Goal: Task Accomplishment & Management: Use online tool/utility

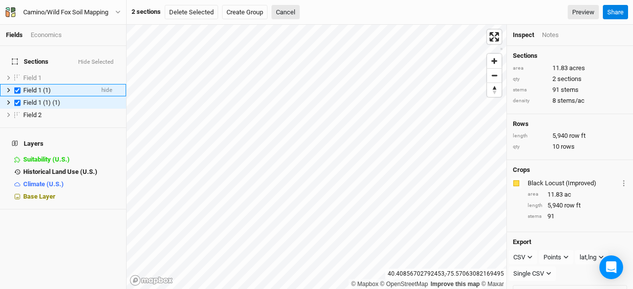
click at [8, 88] on icon at bounding box center [8, 90] width 5 height 5
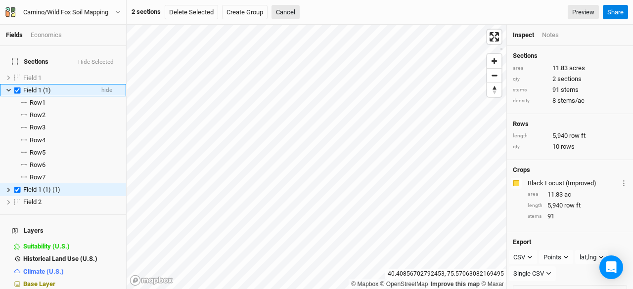
click at [10, 88] on icon at bounding box center [8, 90] width 5 height 5
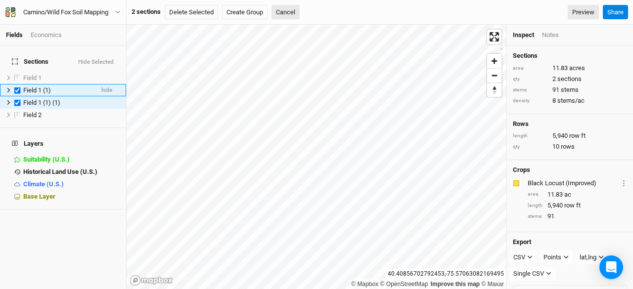
click at [19, 84] on label at bounding box center [17, 90] width 12 height 12
click at [19, 87] on input "checkbox" at bounding box center [17, 90] width 6 height 6
checkbox input "false"
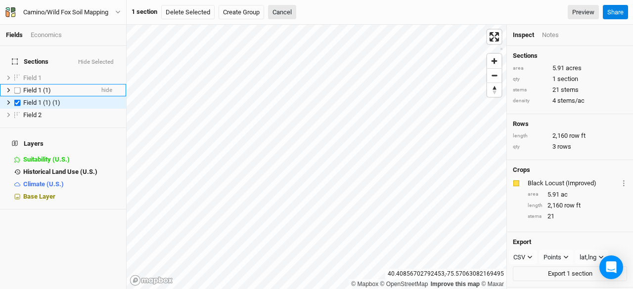
click at [42, 87] on span "Field 1 (1)" at bounding box center [37, 90] width 28 height 7
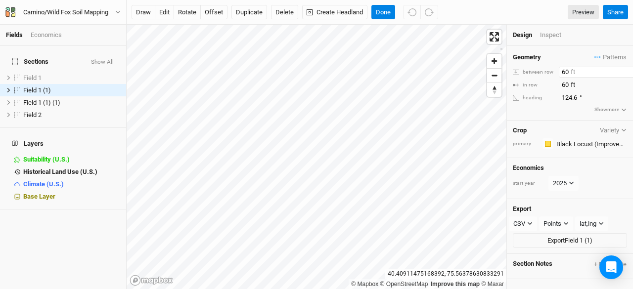
click at [564, 71] on input "60" at bounding box center [602, 72] width 86 height 11
click at [54, 99] on span "Field 1 (1) (1)" at bounding box center [41, 102] width 37 height 7
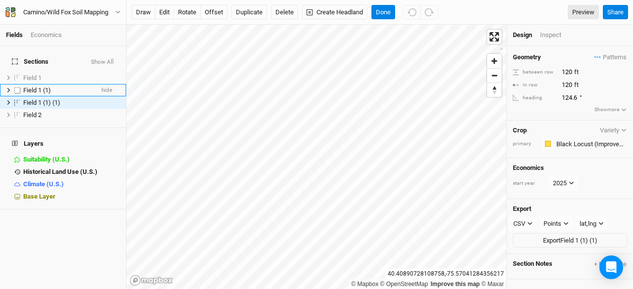
click at [38, 87] on span "Field 1 (1)" at bounding box center [37, 90] width 28 height 7
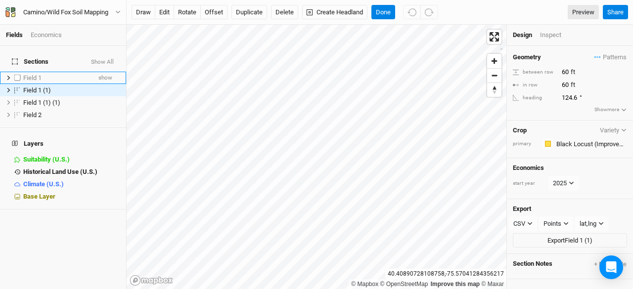
click at [37, 74] on span "Field 1" at bounding box center [32, 77] width 18 height 7
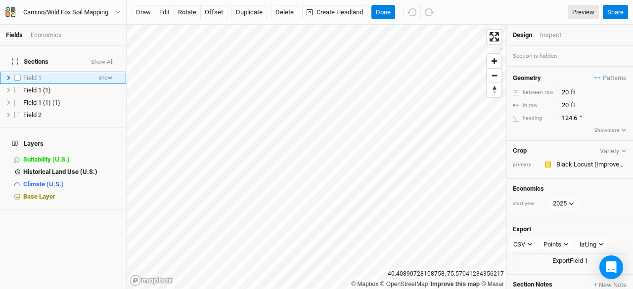
click at [37, 74] on span "Field 1" at bounding box center [32, 77] width 18 height 7
click at [40, 74] on span "Field 1" at bounding box center [32, 77] width 18 height 7
click at [17, 72] on label at bounding box center [17, 78] width 12 height 12
click at [17, 75] on input "checkbox" at bounding box center [17, 78] width 6 height 6
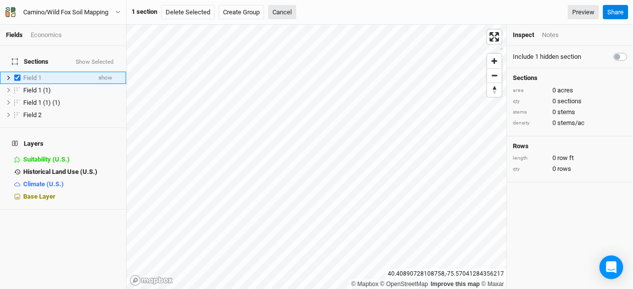
click at [17, 72] on label at bounding box center [17, 78] width 12 height 12
click at [17, 75] on input "checkbox" at bounding box center [17, 78] width 6 height 6
checkbox input "false"
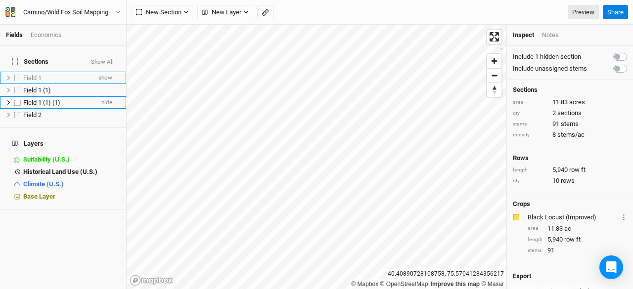
click at [45, 99] on span "Field 1 (1) (1)" at bounding box center [41, 102] width 37 height 7
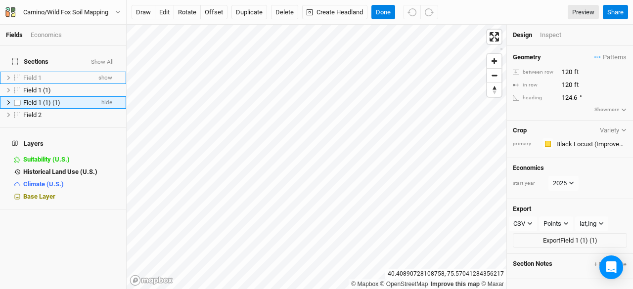
click at [19, 96] on label at bounding box center [17, 102] width 12 height 12
click at [19, 99] on input "checkbox" at bounding box center [17, 102] width 6 height 6
checkbox input "true"
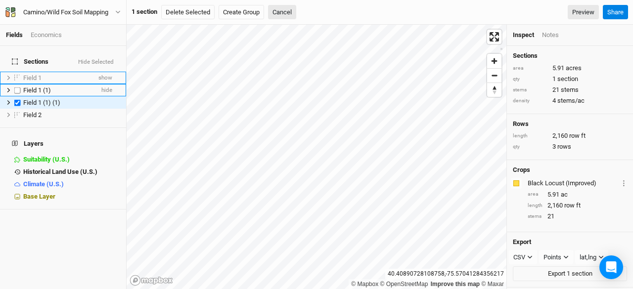
click at [16, 85] on label at bounding box center [17, 90] width 12 height 12
click at [16, 87] on input "checkbox" at bounding box center [17, 90] width 6 height 6
checkbox input "true"
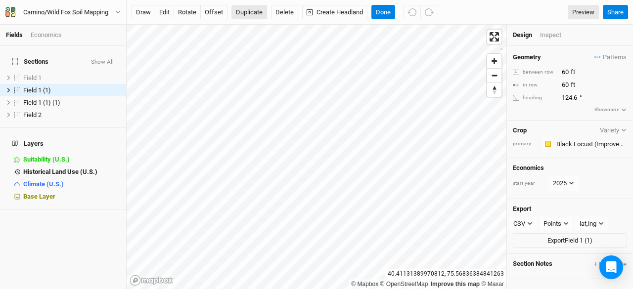
click at [243, 10] on button "Duplicate" at bounding box center [249, 12] width 36 height 15
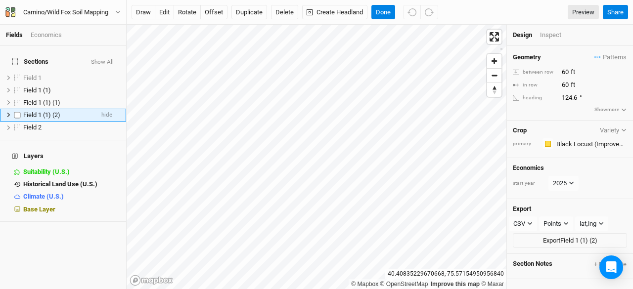
click at [17, 109] on label at bounding box center [17, 115] width 12 height 12
click at [17, 112] on input "checkbox" at bounding box center [17, 115] width 6 height 6
checkbox input "true"
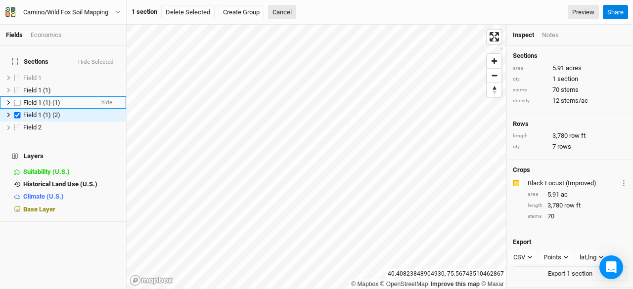
click at [101, 96] on span "hide" at bounding box center [106, 102] width 11 height 12
click at [101, 84] on span "hide" at bounding box center [106, 90] width 11 height 12
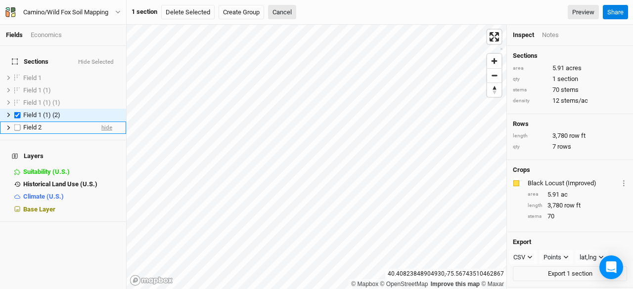
click at [101, 122] on span "hide" at bounding box center [106, 128] width 11 height 12
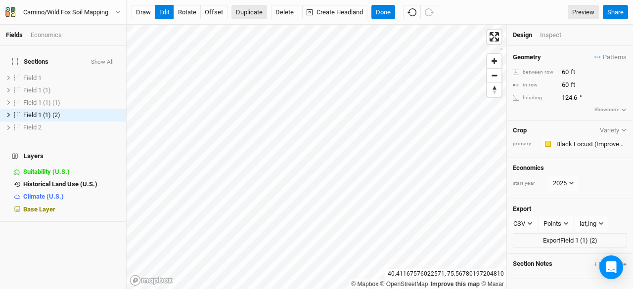
click at [243, 11] on button "Duplicate" at bounding box center [249, 12] width 36 height 15
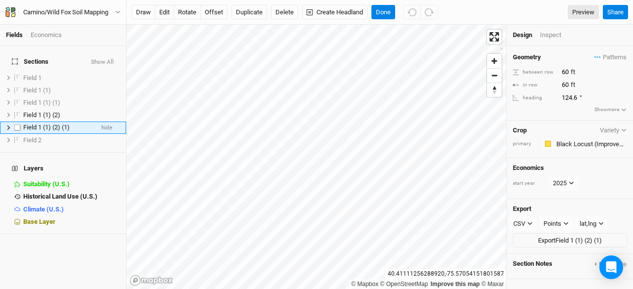
click at [58, 124] on span "Field 1 (1) (2) (1)" at bounding box center [46, 127] width 46 height 7
click at [564, 73] on input "60" at bounding box center [602, 72] width 86 height 11
type input "120"
click at [565, 81] on input "60" at bounding box center [602, 85] width 86 height 11
type input "120"
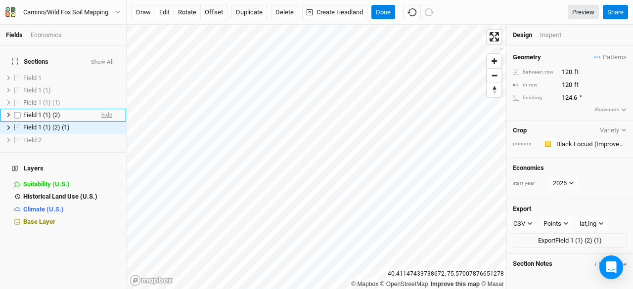
click at [101, 109] on span "hide" at bounding box center [106, 115] width 11 height 12
click at [101, 109] on span "show" at bounding box center [105, 115] width 14 height 12
click at [6, 112] on icon at bounding box center [8, 114] width 5 height 5
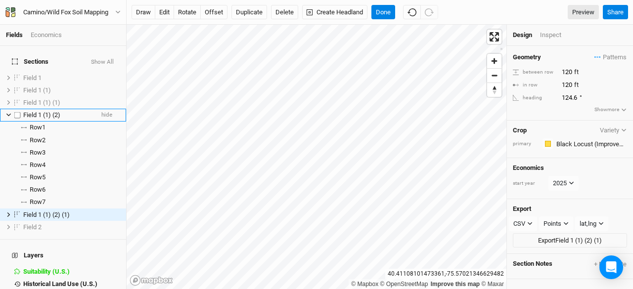
click at [6, 112] on icon at bounding box center [8, 114] width 5 height 5
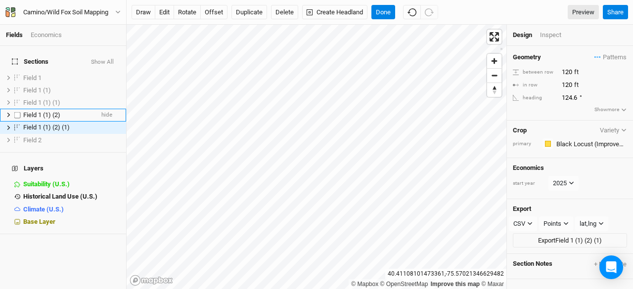
click at [54, 111] on span "Field 1 (1) (2)" at bounding box center [41, 114] width 37 height 7
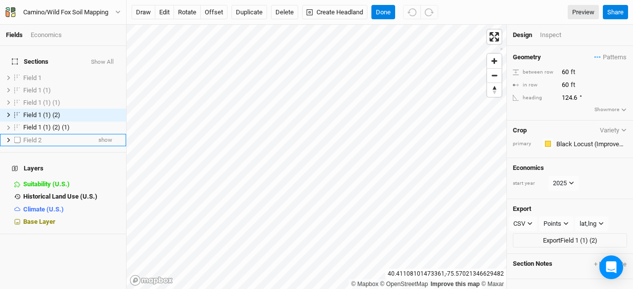
click at [10, 137] on icon at bounding box center [8, 139] width 5 height 5
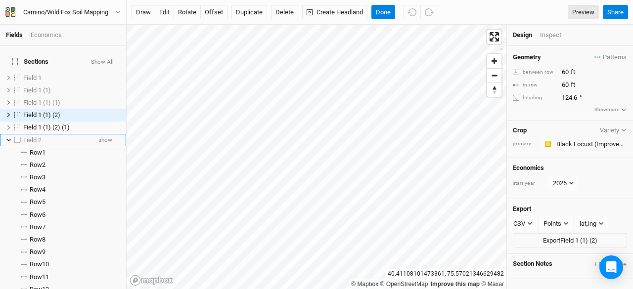
click at [10, 137] on icon at bounding box center [8, 139] width 5 height 5
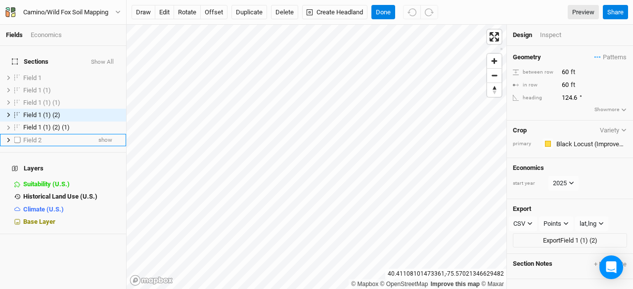
click at [34, 136] on span "Field 2" at bounding box center [32, 139] width 18 height 7
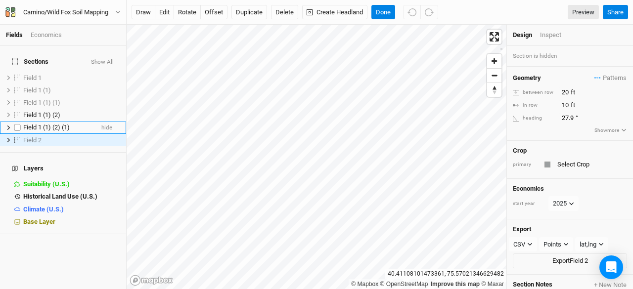
click at [44, 124] on span "Field 1 (1) (2) (1)" at bounding box center [46, 127] width 46 height 7
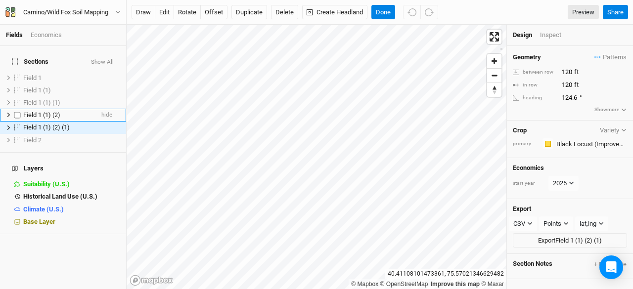
click at [48, 111] on span "Field 1 (1) (2)" at bounding box center [41, 114] width 37 height 7
click at [102, 109] on span "hide" at bounding box center [106, 115] width 11 height 12
click at [247, 11] on button "Duplicate" at bounding box center [249, 12] width 36 height 15
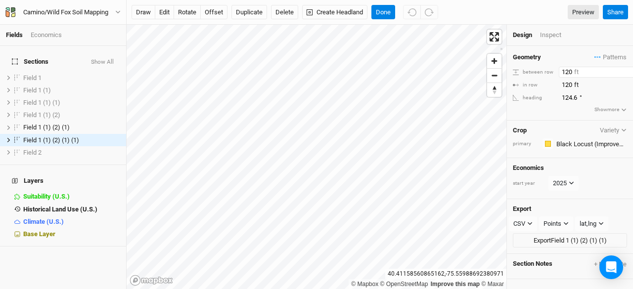
click at [565, 71] on input "120" at bounding box center [602, 72] width 86 height 11
type input "240"
click at [567, 85] on input "120" at bounding box center [602, 85] width 86 height 11
type input "240"
click at [101, 122] on span "hide" at bounding box center [106, 128] width 11 height 12
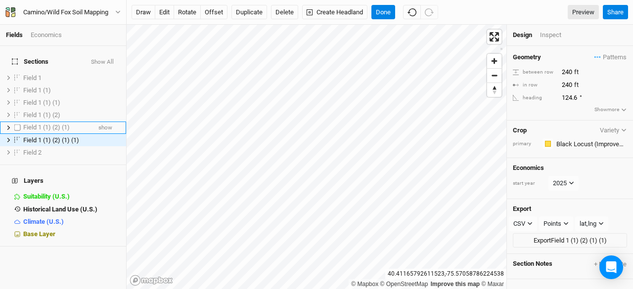
click at [49, 124] on span "Field 1 (1) (2) (1)" at bounding box center [46, 127] width 46 height 7
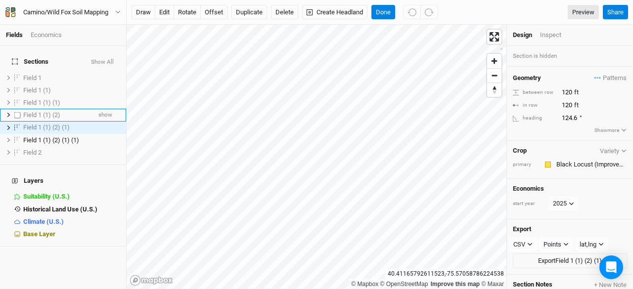
click at [47, 111] on span "Field 1 (1) (2)" at bounding box center [41, 114] width 37 height 7
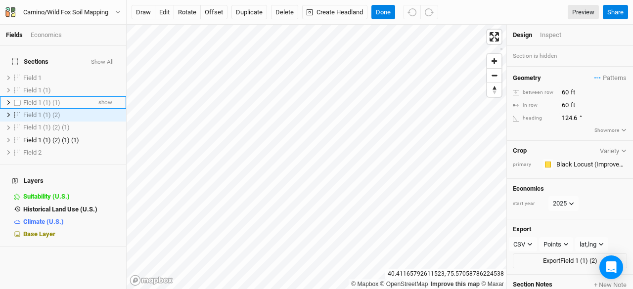
click at [47, 99] on span "Field 1 (1) (1)" at bounding box center [41, 102] width 37 height 7
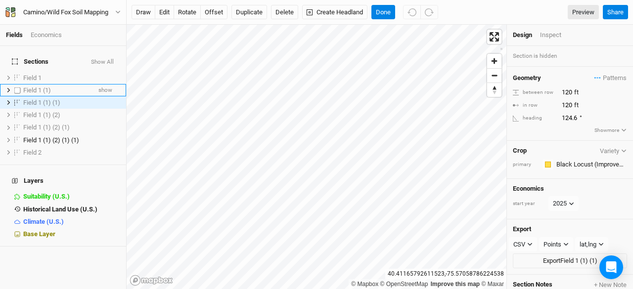
click at [47, 87] on span "Field 1 (1)" at bounding box center [37, 90] width 28 height 7
click at [99, 96] on span "show" at bounding box center [105, 102] width 14 height 12
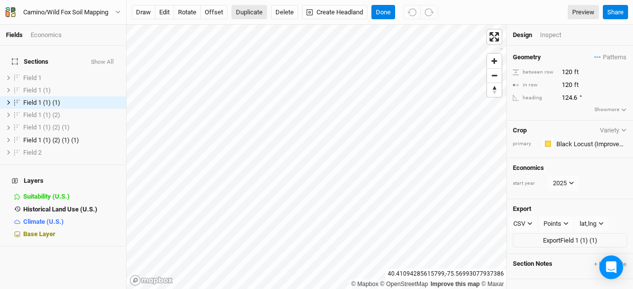
click at [245, 13] on button "Duplicate" at bounding box center [249, 12] width 36 height 15
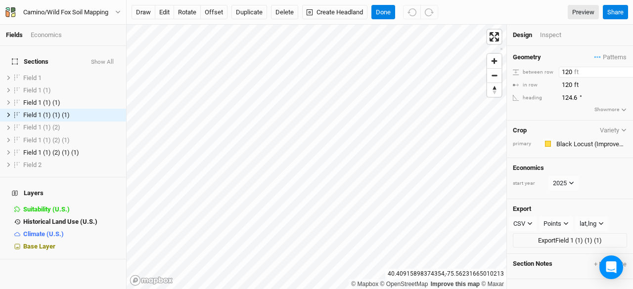
click at [568, 70] on input "120" at bounding box center [602, 72] width 86 height 11
type input "240"
click at [570, 82] on input "120" at bounding box center [602, 85] width 86 height 11
type input "240"
click at [49, 124] on span "Field 1 (1) (2)" at bounding box center [41, 127] width 37 height 7
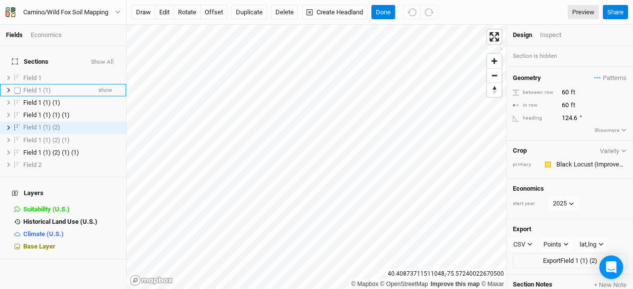
click at [42, 84] on li "Field 1 (1) show" at bounding box center [63, 90] width 126 height 12
